Goal: Transaction & Acquisition: Purchase product/service

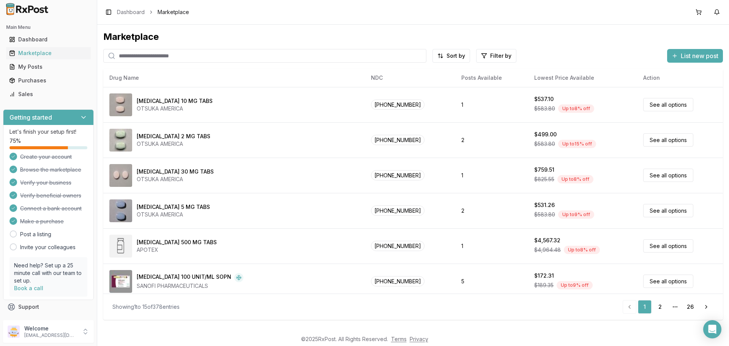
click at [143, 54] on input "search" at bounding box center [264, 56] width 323 height 14
type input "*****"
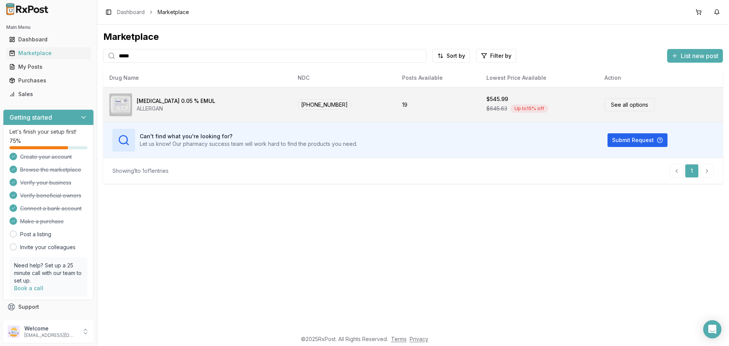
click at [607, 106] on link "See all options" at bounding box center [629, 104] width 50 height 13
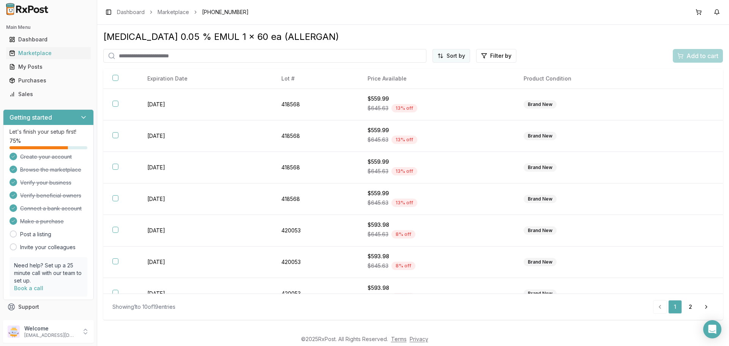
click at [456, 60] on html "Main Menu Dashboard Marketplace My Posts Purchases Sales Getting started Let's …" at bounding box center [364, 173] width 729 height 346
click at [438, 83] on div "Price (Low to High)" at bounding box center [433, 84] width 72 height 12
click at [717, 14] on button "2" at bounding box center [717, 12] width 12 height 12
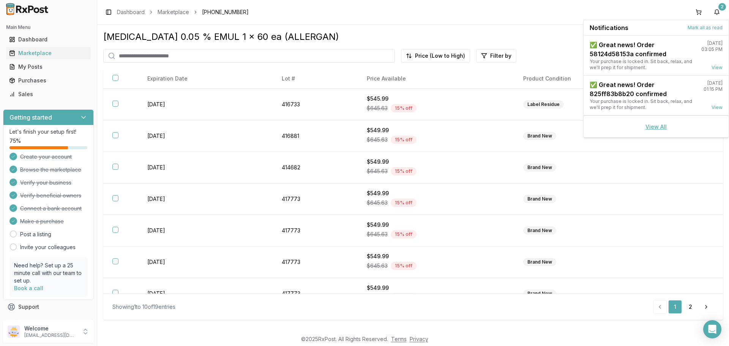
click at [654, 129] on link "View All" at bounding box center [655, 126] width 21 height 6
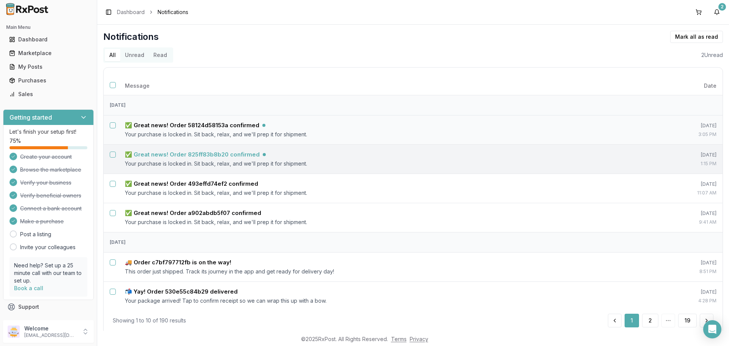
click at [148, 154] on h5 "✅ Great news! Order 825ff83b8b20 confirmed" at bounding box center [192, 155] width 135 height 8
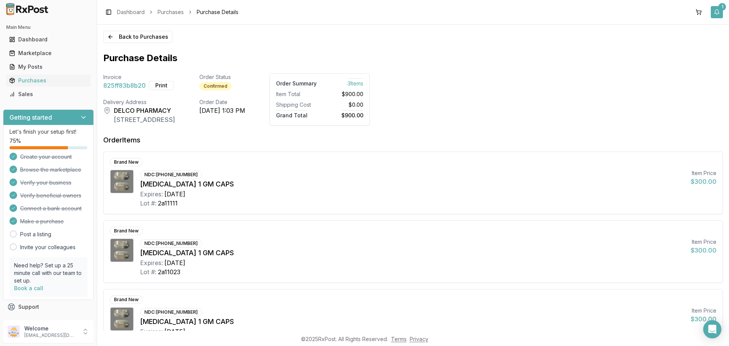
click at [717, 14] on button "1" at bounding box center [717, 12] width 12 height 12
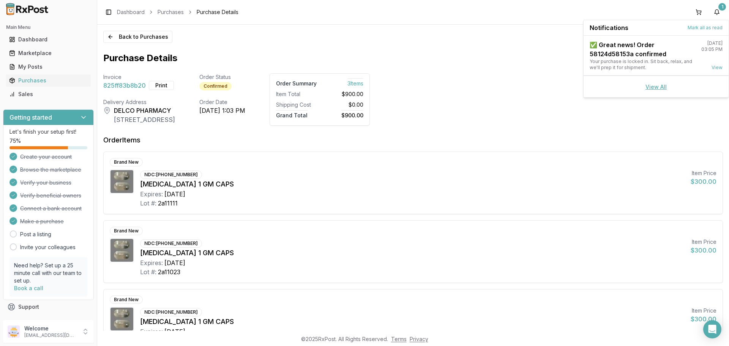
click at [659, 88] on link "View All" at bounding box center [655, 87] width 21 height 6
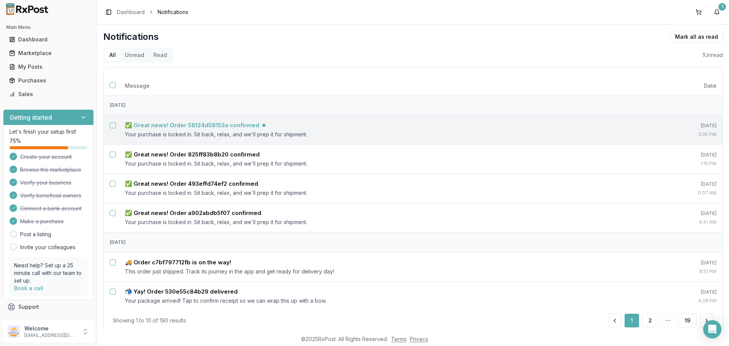
click at [205, 126] on h5 "✅ Great news! Order 58124d58153a confirmed" at bounding box center [192, 125] width 134 height 8
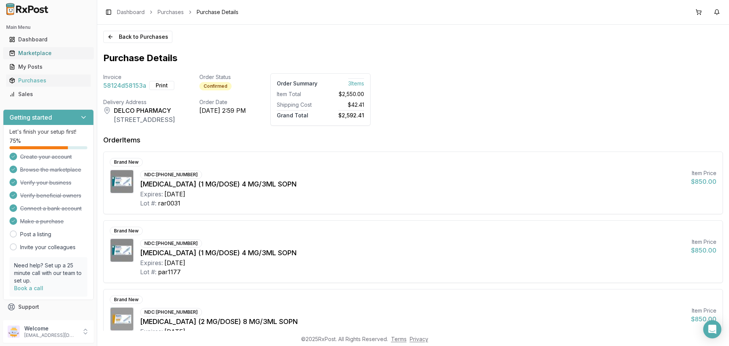
click at [25, 54] on div "Marketplace" at bounding box center [48, 53] width 79 height 8
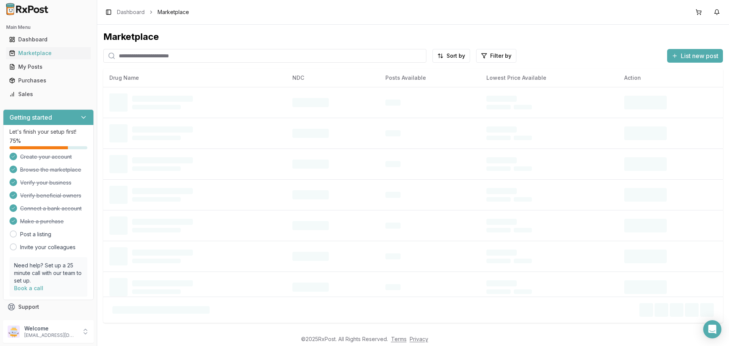
click at [156, 57] on input "search" at bounding box center [264, 56] width 323 height 14
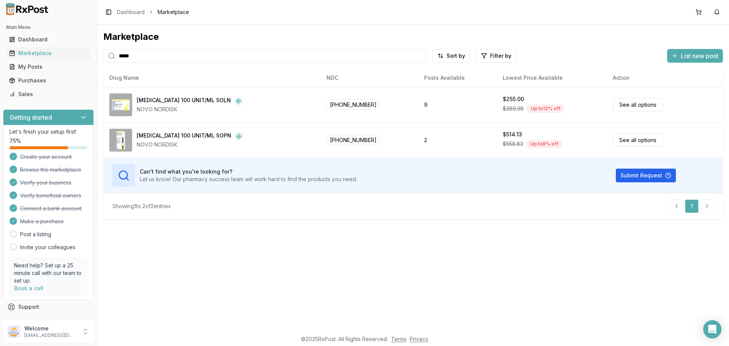
type input "*****"
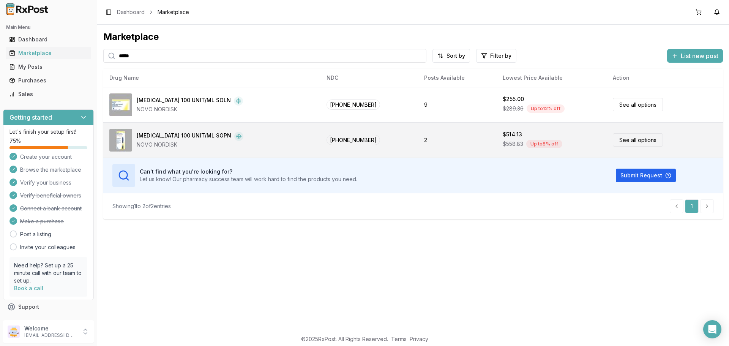
click at [622, 138] on link "See all options" at bounding box center [638, 139] width 50 height 13
